Goal: Use online tool/utility: Use online tool/utility

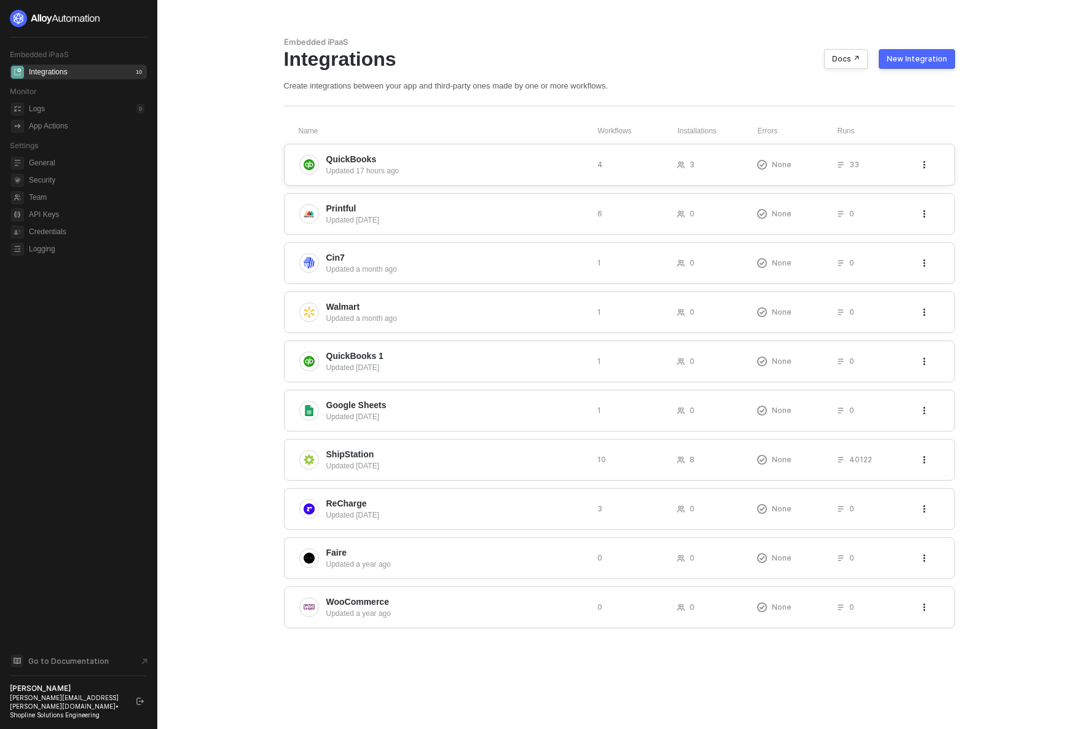
click at [351, 172] on div "Updated 17 hours ago" at bounding box center [456, 170] width 261 height 11
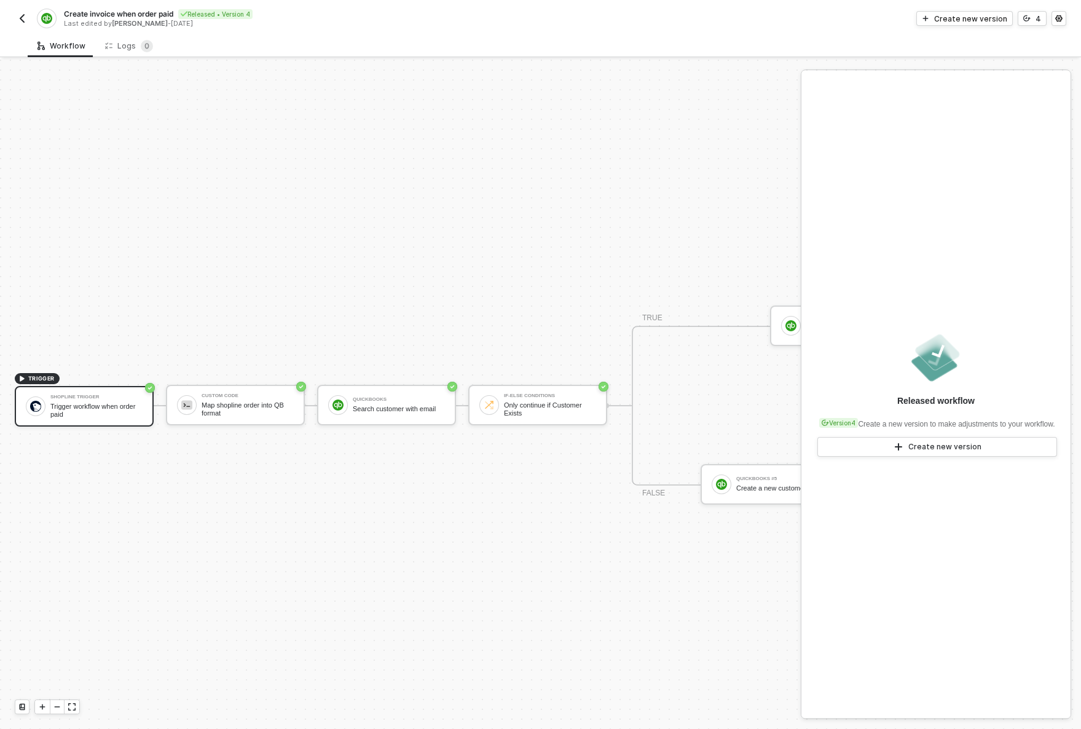
scroll to position [32, 0]
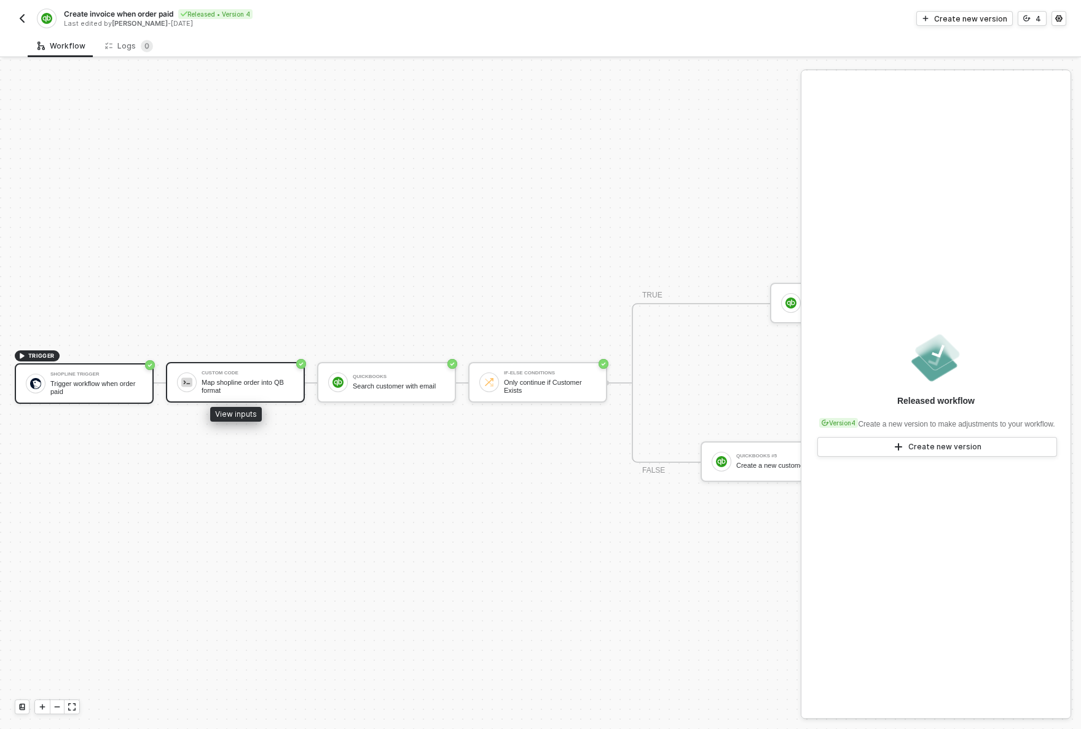
click at [242, 371] on div "Custom Code Map shopline order into QB format" at bounding box center [248, 382] width 92 height 23
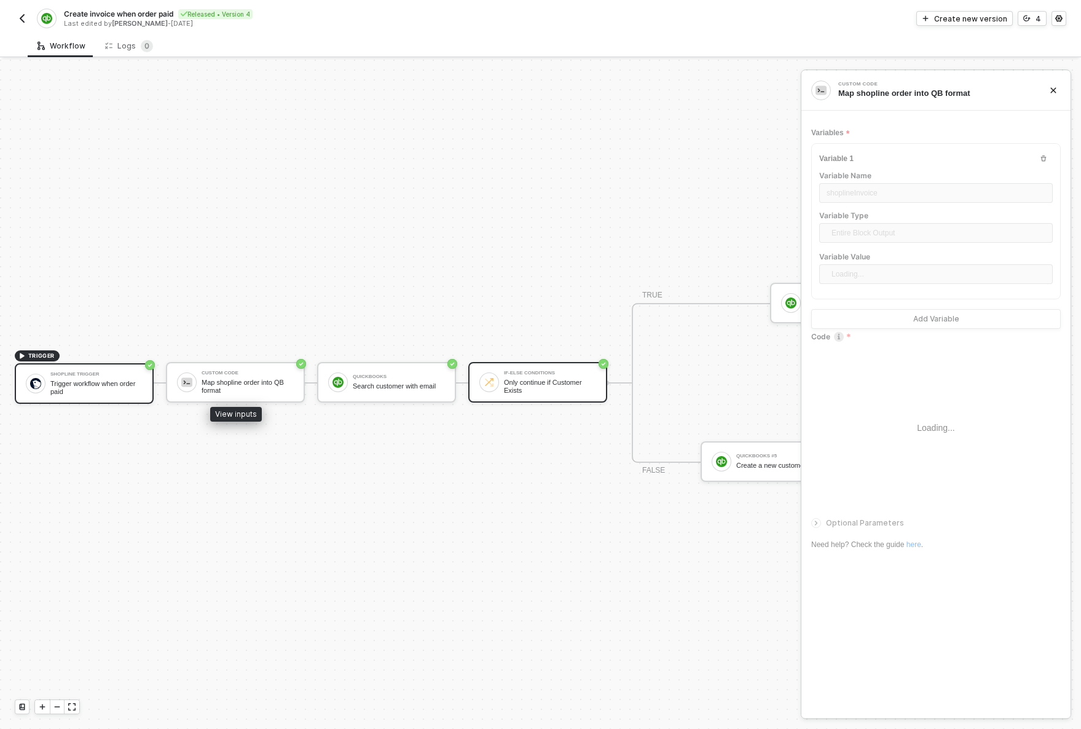
type textarea "/* You can access variables on the inputData object. ex: const myVariable = inp…"
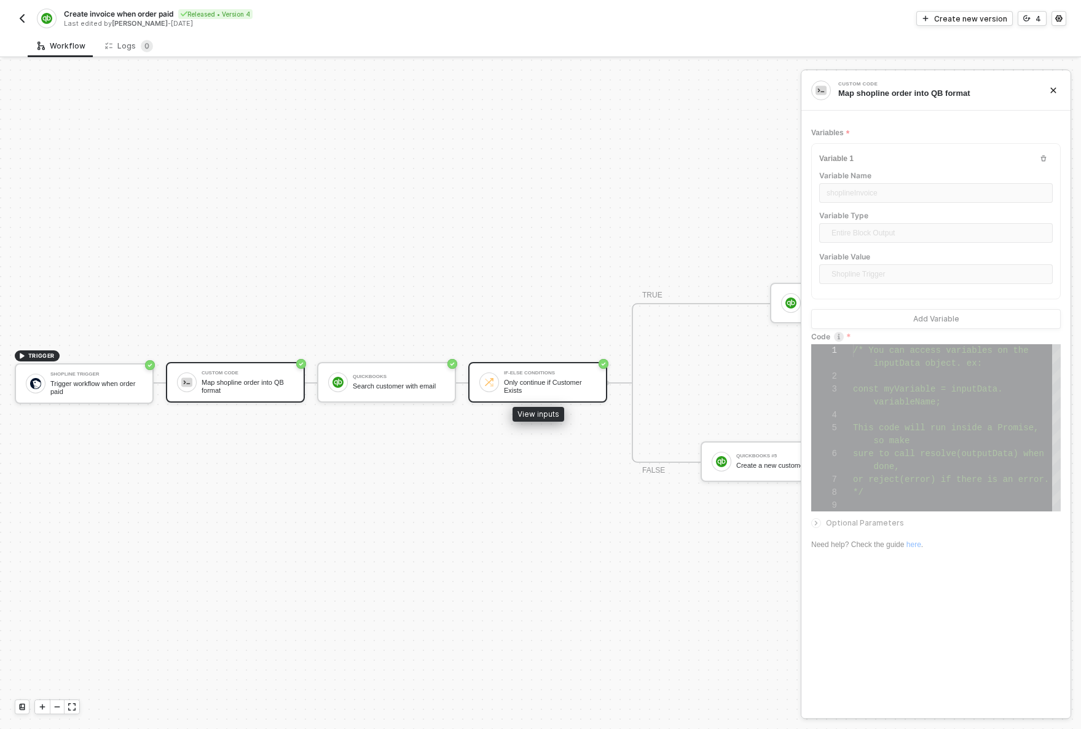
click at [527, 362] on div "If-Else Conditions Only continue if Customer Exists" at bounding box center [537, 382] width 139 height 41
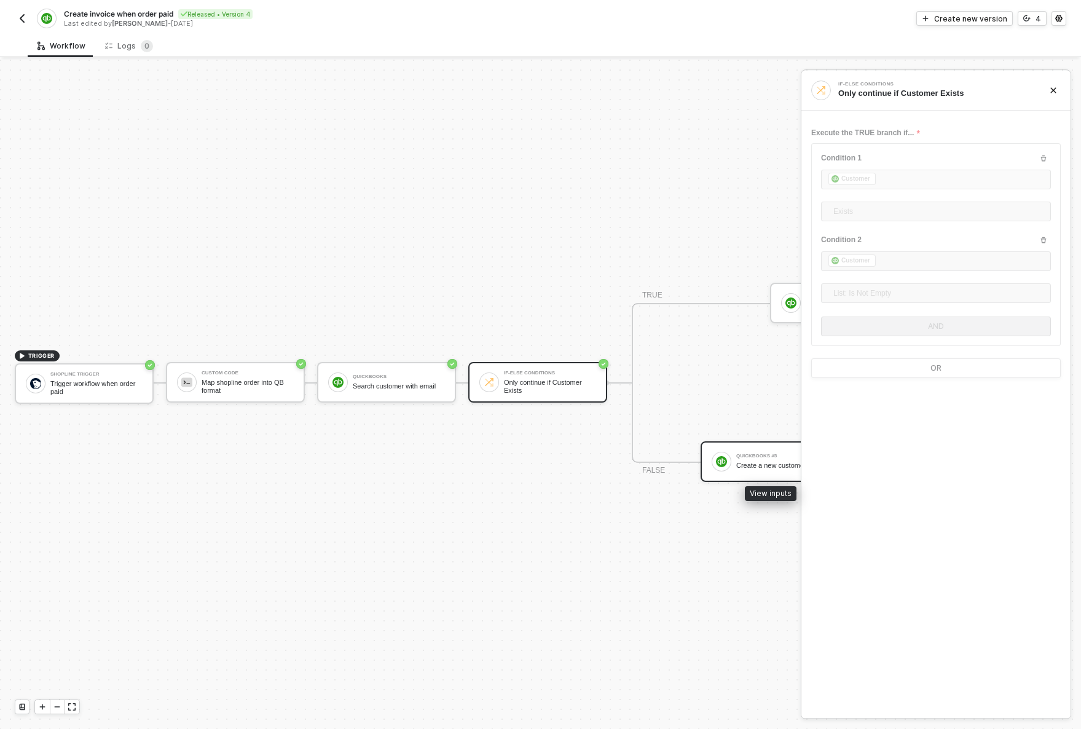
click at [776, 450] on div "QuickBooks #5 Create a new customer" at bounding box center [782, 461] width 92 height 23
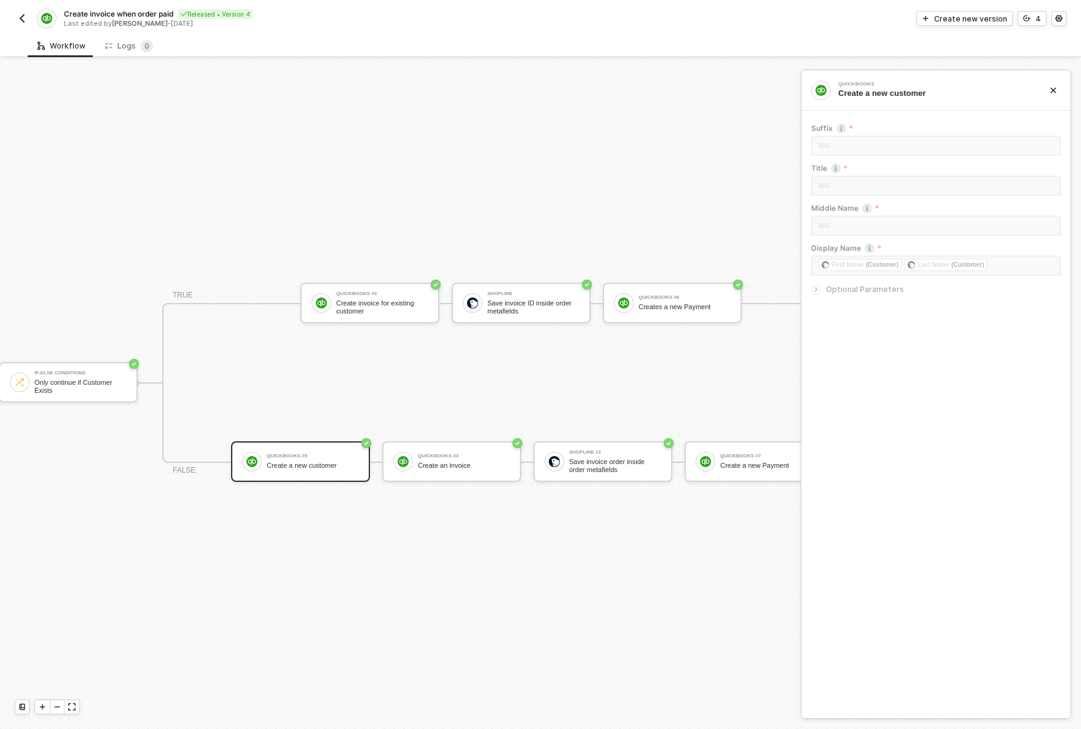
scroll to position [32, 489]
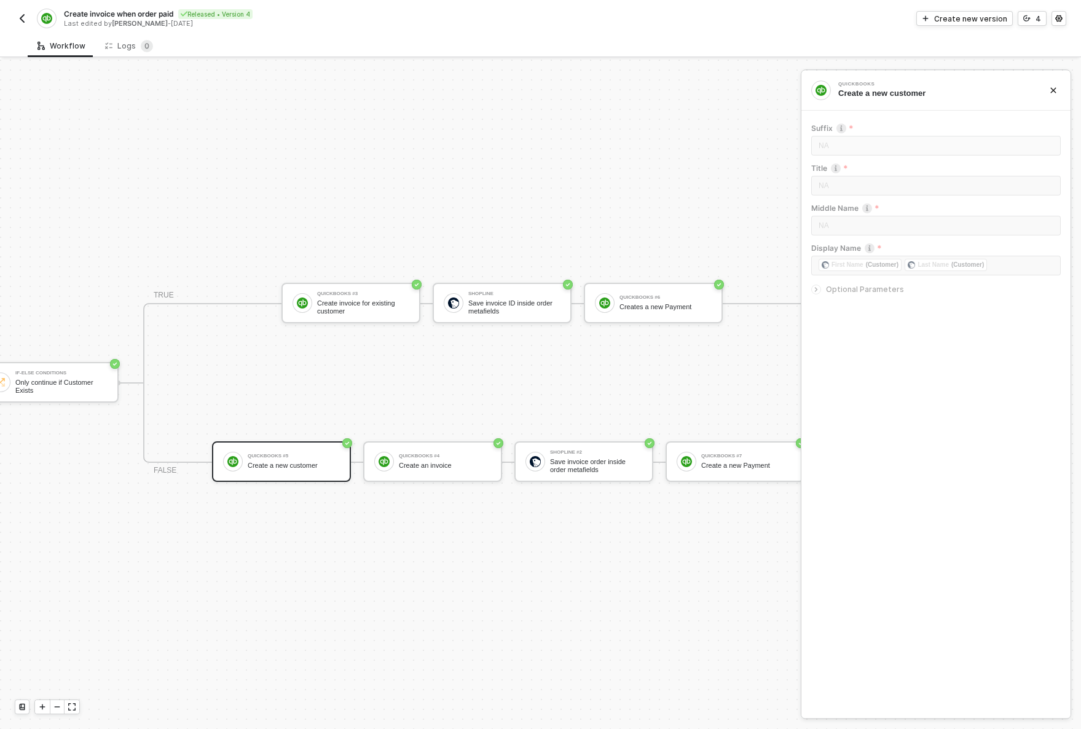
click at [841, 288] on span "Optional Parameters" at bounding box center [865, 289] width 78 height 9
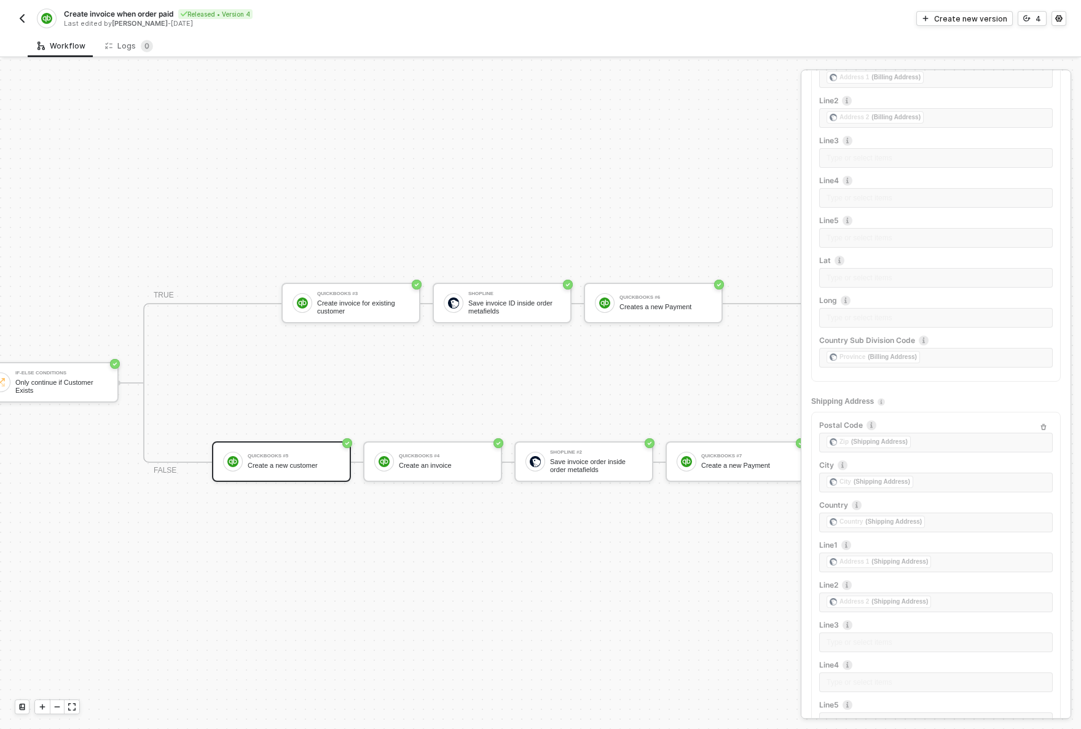
scroll to position [813, 0]
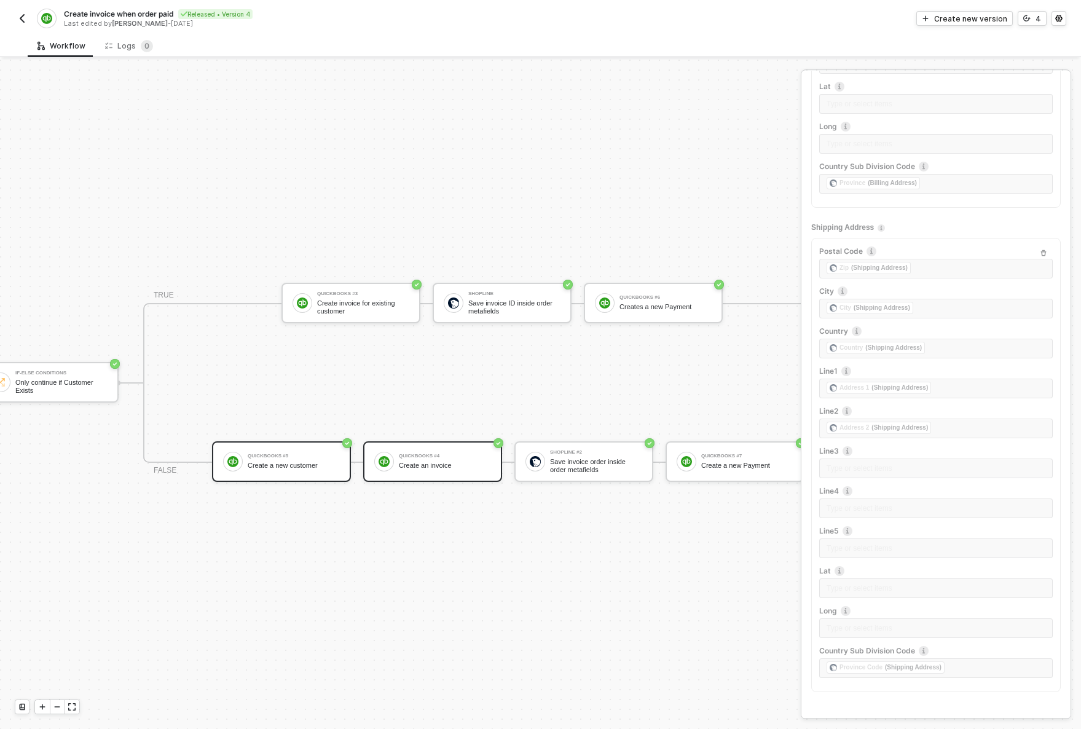
click at [489, 462] on div "Create an invoice" at bounding box center [445, 466] width 92 height 8
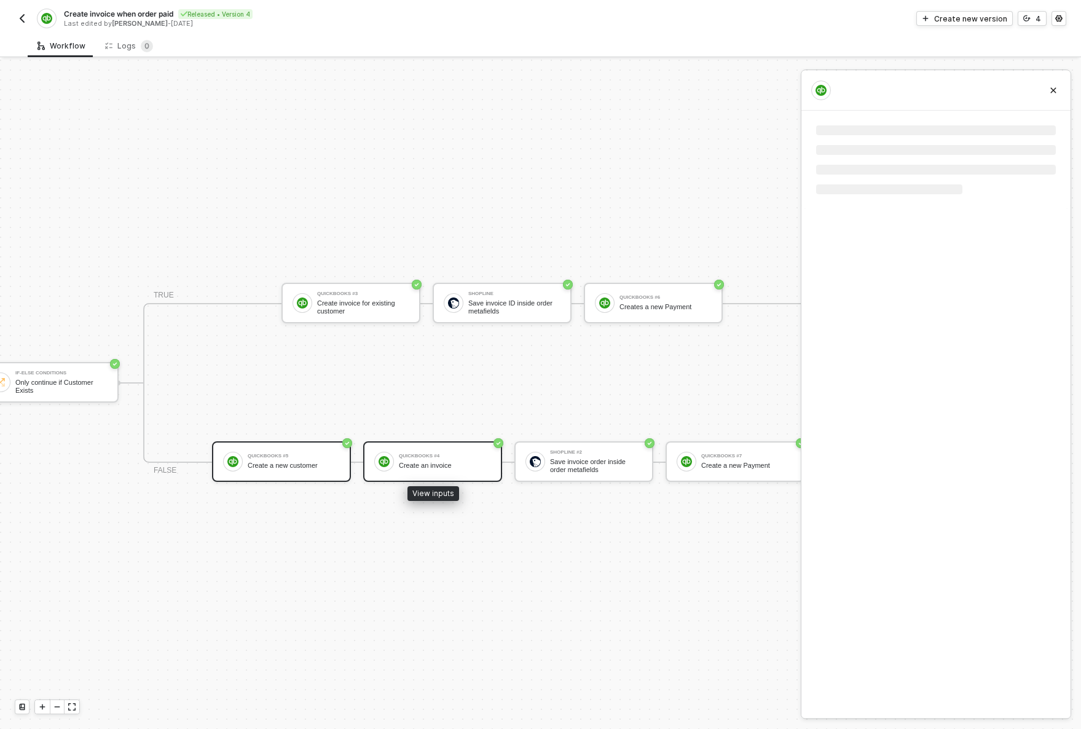
scroll to position [0, 0]
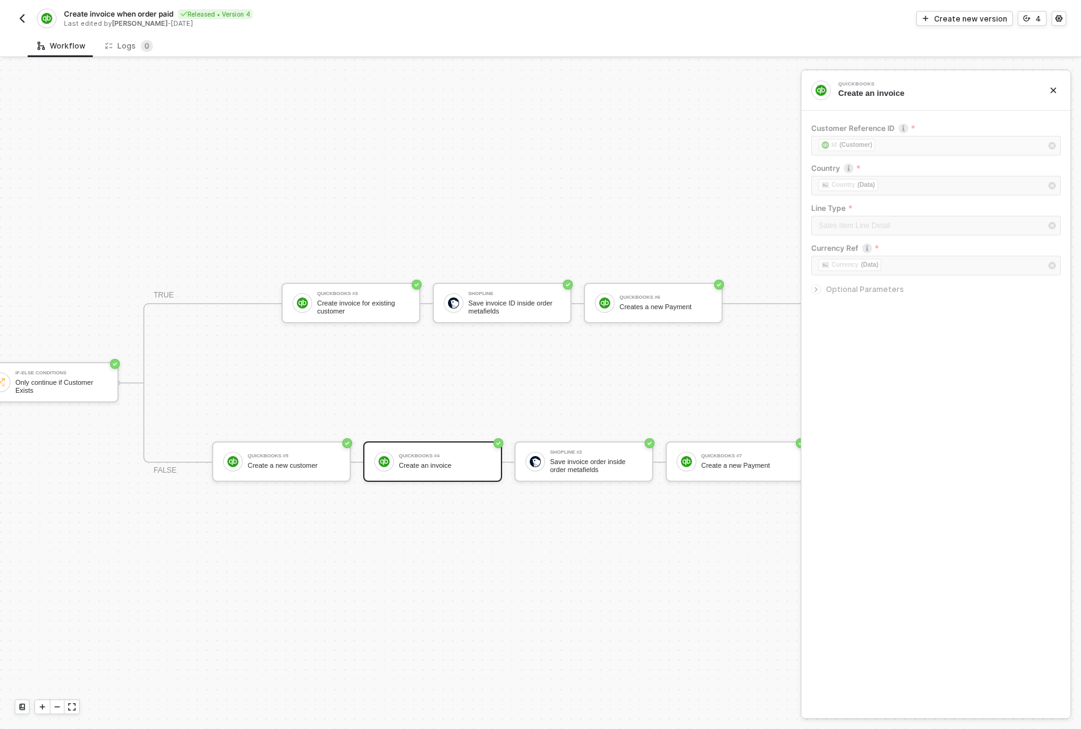
click at [880, 290] on span "Optional Parameters" at bounding box center [865, 289] width 78 height 9
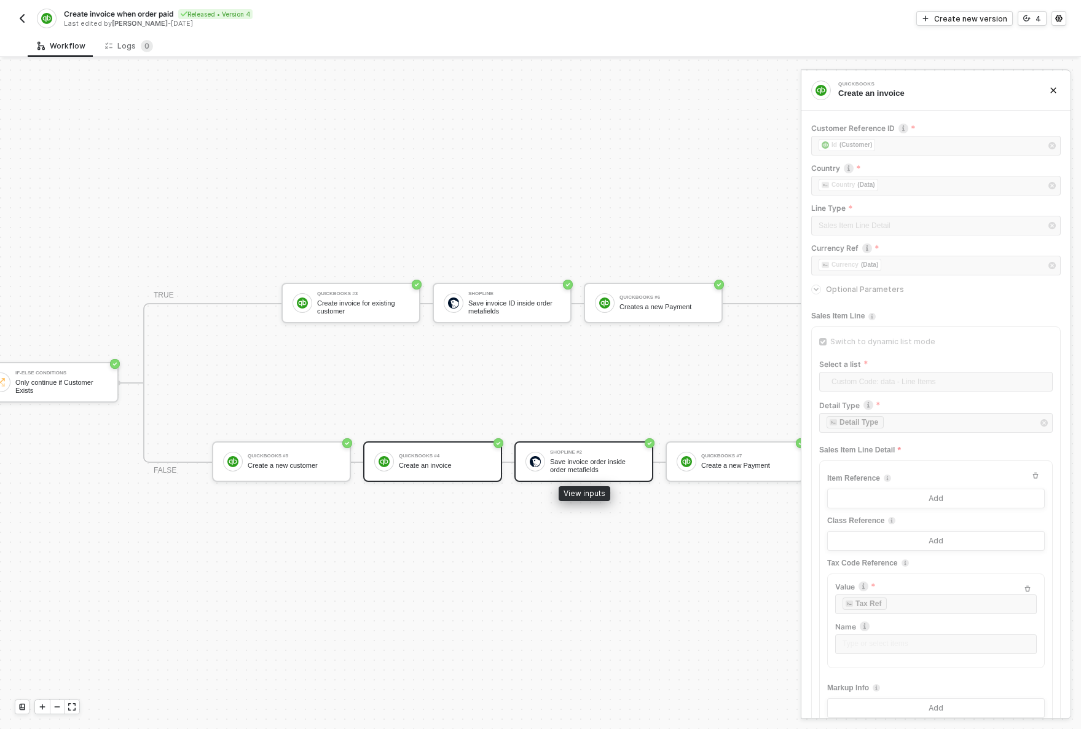
click at [614, 458] on div "Save invoice order inside order metafields" at bounding box center [596, 465] width 92 height 15
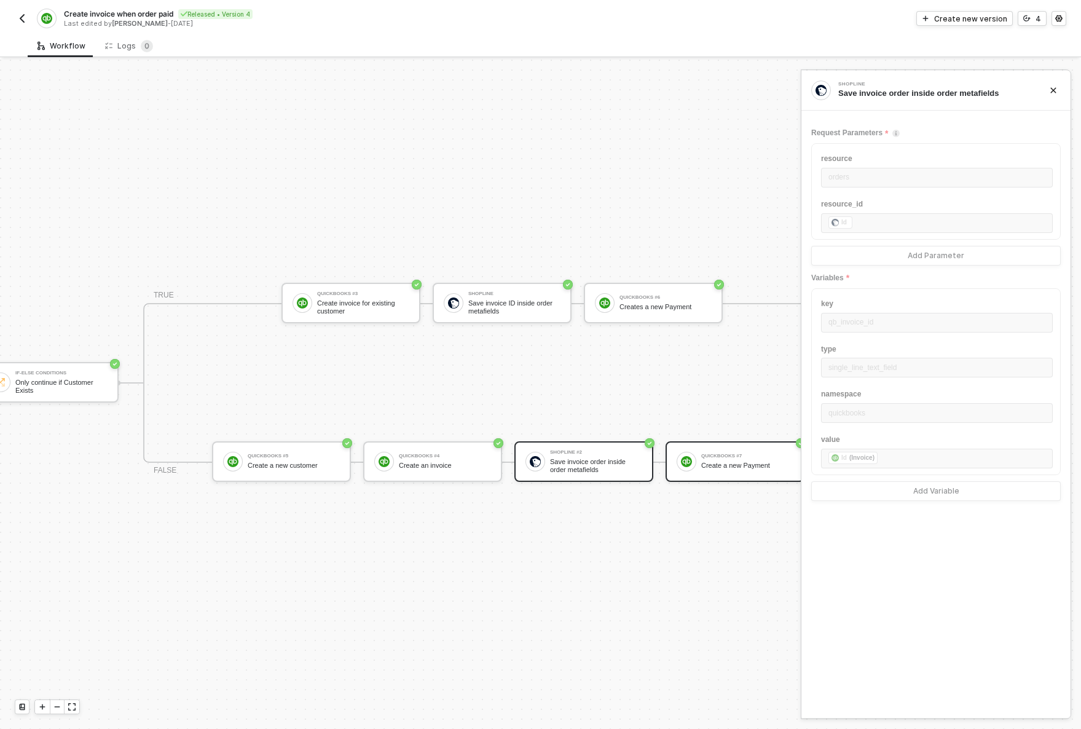
click at [753, 454] on div "QuickBooks #7" at bounding box center [747, 456] width 92 height 5
click at [870, 464] on div "Optional Parameters" at bounding box center [936, 459] width 250 height 14
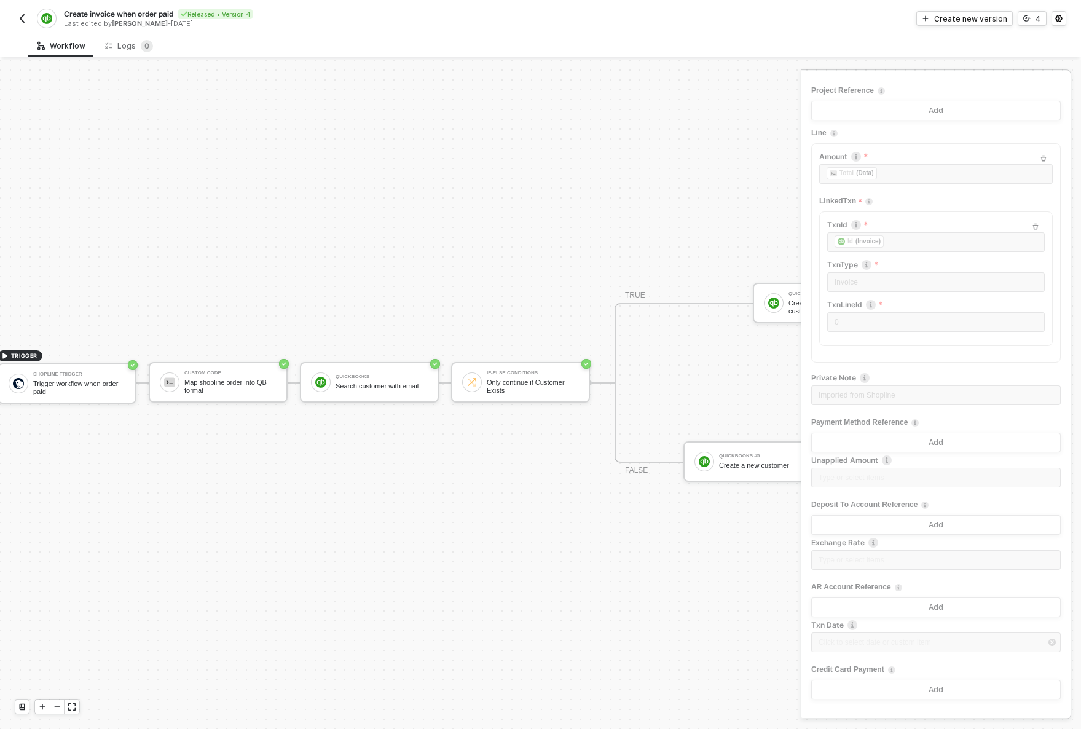
scroll to position [32, 15]
click at [239, 379] on div "Map shopline order into QB format" at bounding box center [232, 386] width 92 height 15
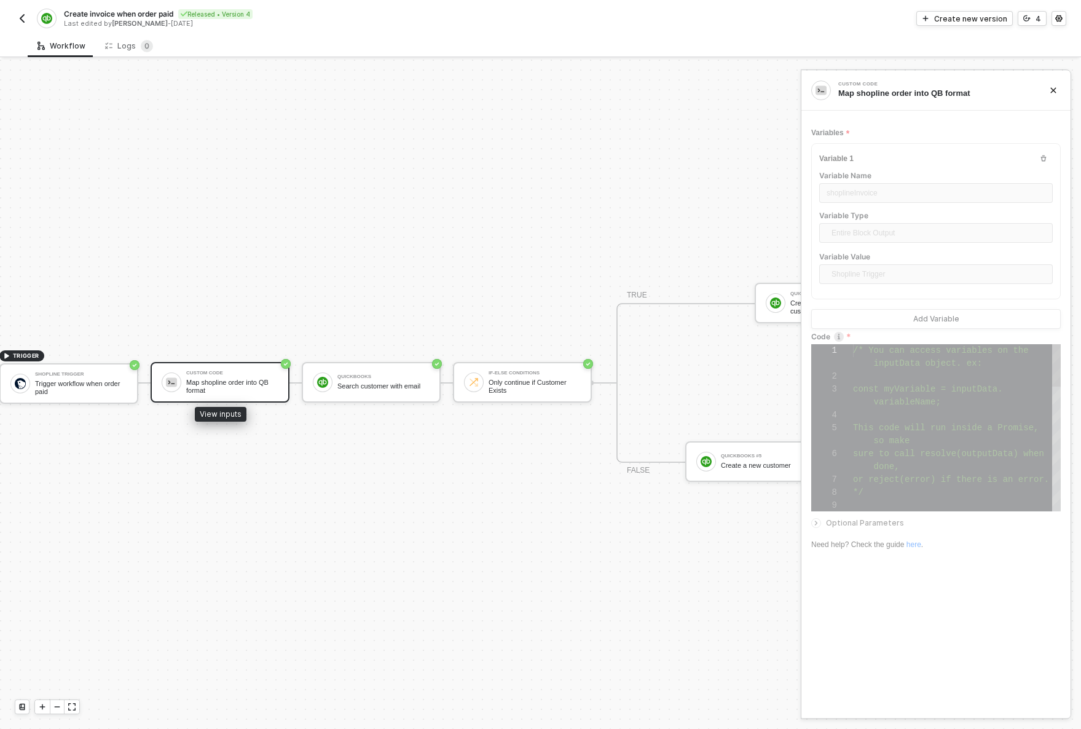
scroll to position [77, 0]
click at [858, 534] on form "Variables Variable 1 Variable Name shoplineInvoice Variable Type Entire Block O…" at bounding box center [936, 336] width 250 height 427
click at [859, 524] on span "Optional Parameters" at bounding box center [865, 522] width 78 height 9
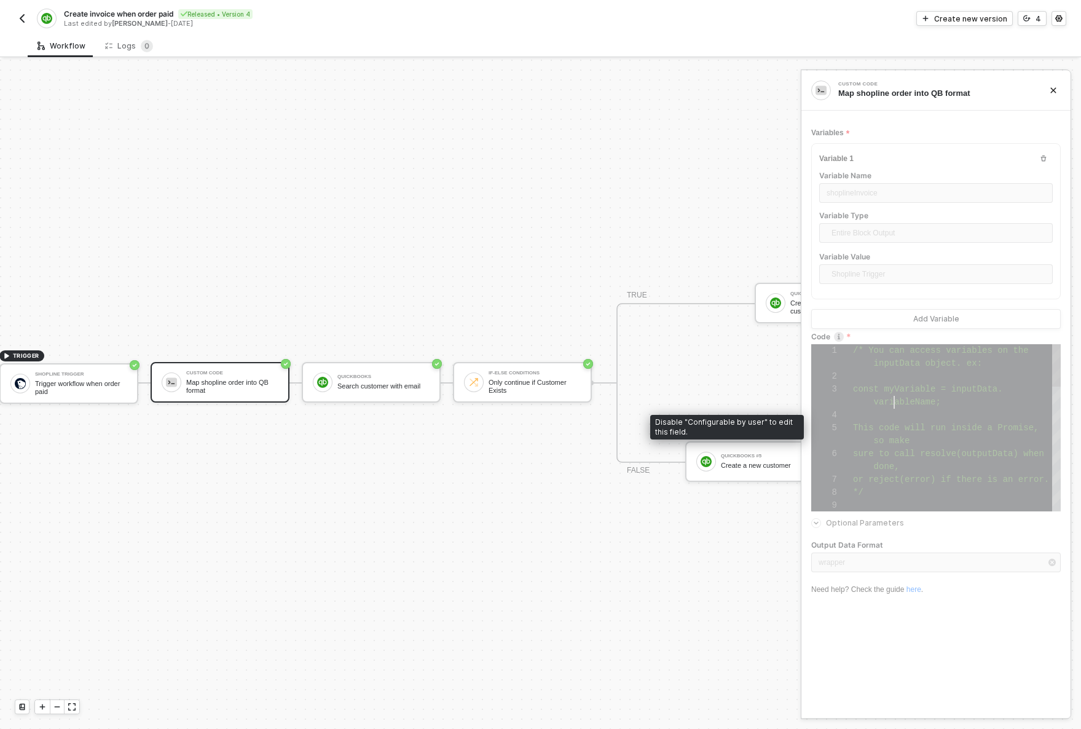
click at [896, 403] on span "variableName;" at bounding box center [907, 402] width 67 height 10
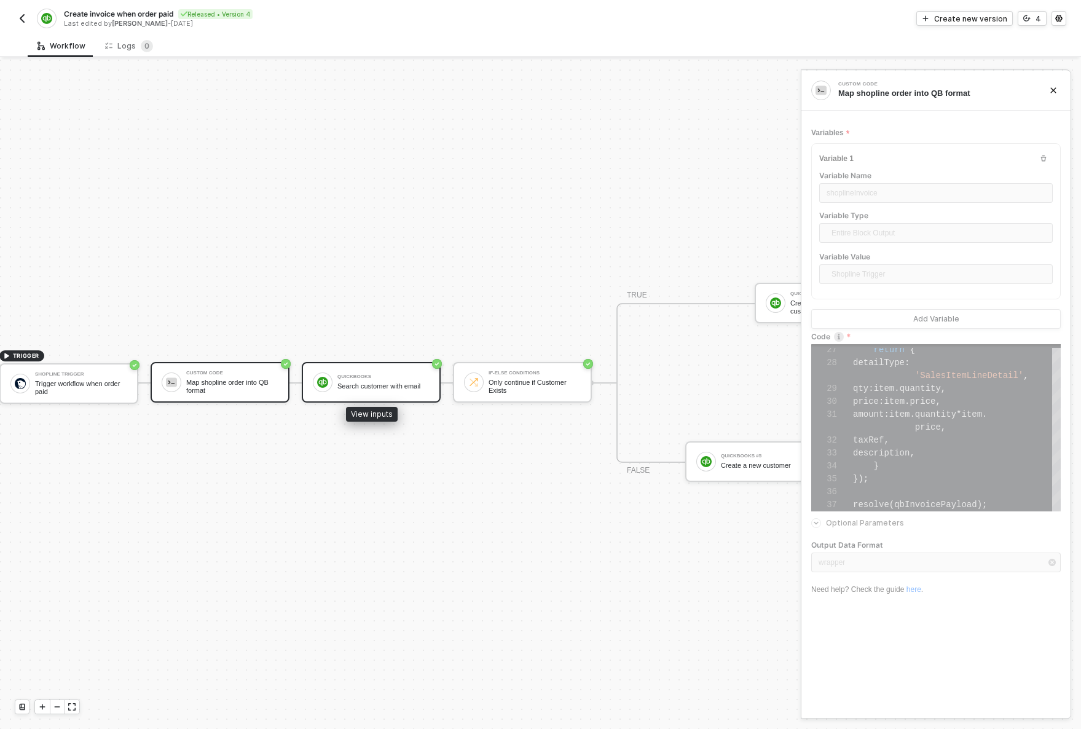
click at [344, 382] on div "Search customer with email" at bounding box center [383, 386] width 92 height 8
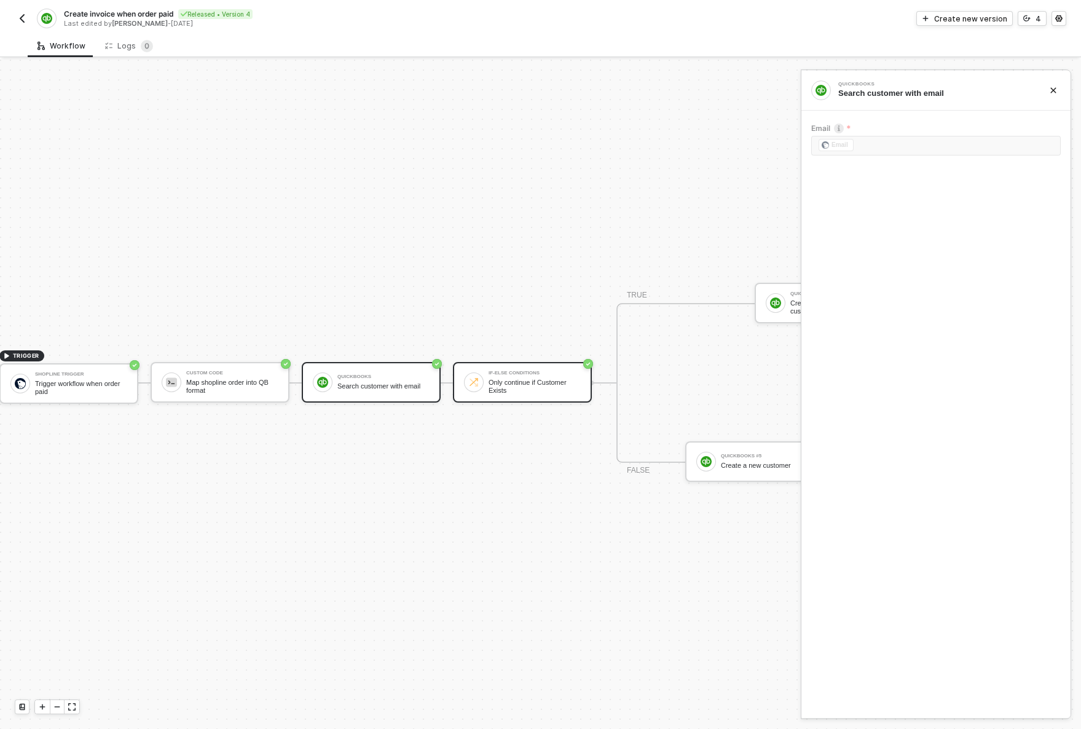
click at [513, 379] on div "Only continue if Customer Exists" at bounding box center [535, 386] width 92 height 15
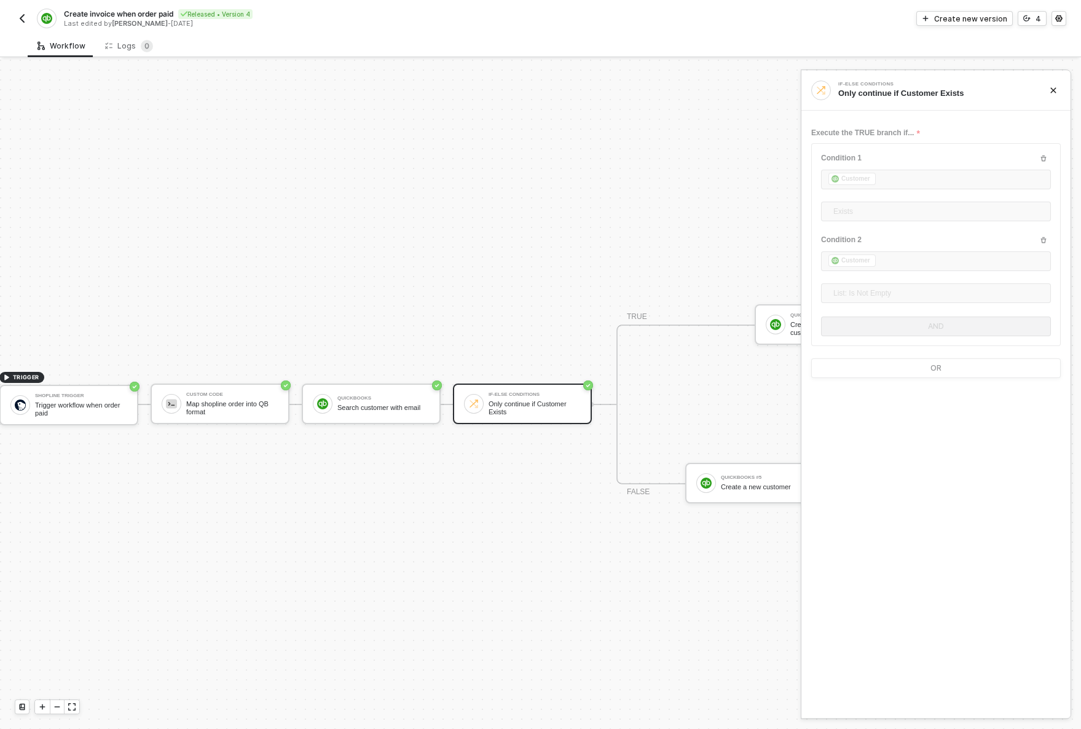
scroll to position [0, 15]
